Goal: Information Seeking & Learning: Learn about a topic

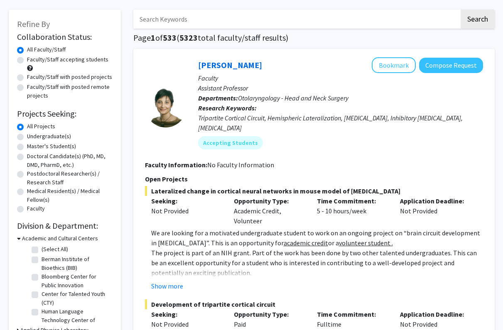
scroll to position [35, 0]
click at [63, 139] on label "Undergraduate(s)" at bounding box center [49, 136] width 44 height 9
click at [32, 137] on input "Undergraduate(s)" at bounding box center [29, 134] width 5 height 5
radio input "true"
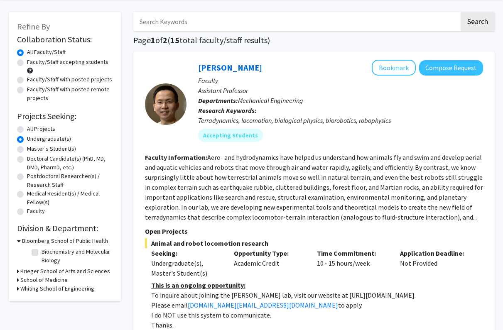
scroll to position [37, 0]
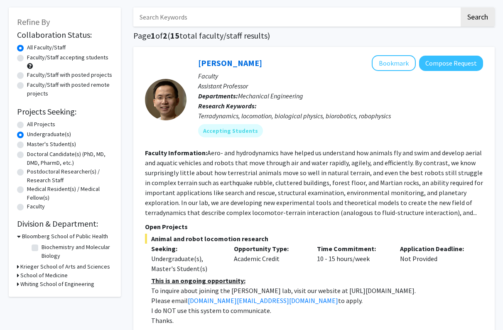
click at [39, 283] on h3 "Whiting School of Engineering" at bounding box center [57, 284] width 74 height 9
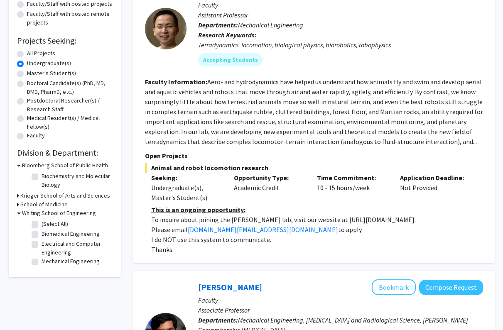
scroll to position [111, 0]
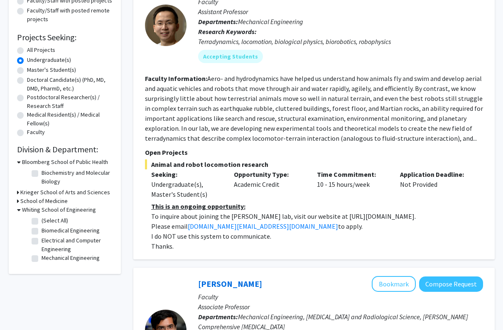
click at [42, 234] on label "Biomedical Engineering" at bounding box center [71, 231] width 58 height 9
click at [42, 232] on input "Biomedical Engineering" at bounding box center [44, 229] width 5 height 5
checkbox input "true"
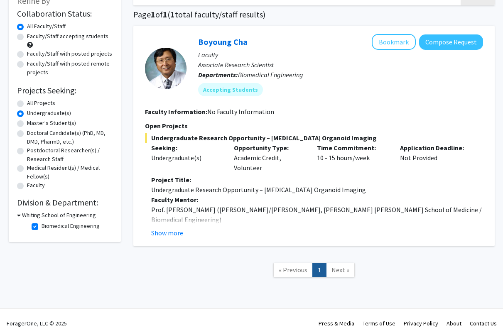
scroll to position [59, 0]
click at [19, 217] on icon at bounding box center [19, 215] width 4 height 9
click at [19, 215] on div "Whiting School of Engineering" at bounding box center [65, 215] width 96 height 9
click at [17, 218] on icon at bounding box center [18, 215] width 2 height 9
click at [170, 232] on button "Show more" at bounding box center [167, 233] width 32 height 10
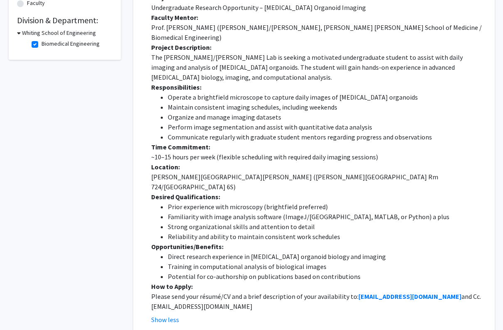
scroll to position [240, 0]
